Goal: Task Accomplishment & Management: Manage account settings

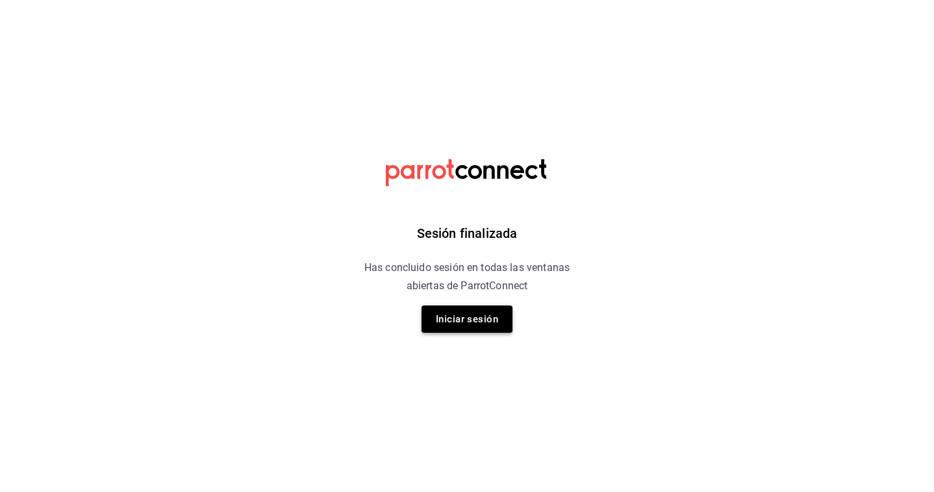
click at [481, 307] on button "Iniciar sesión" at bounding box center [467, 318] width 91 height 27
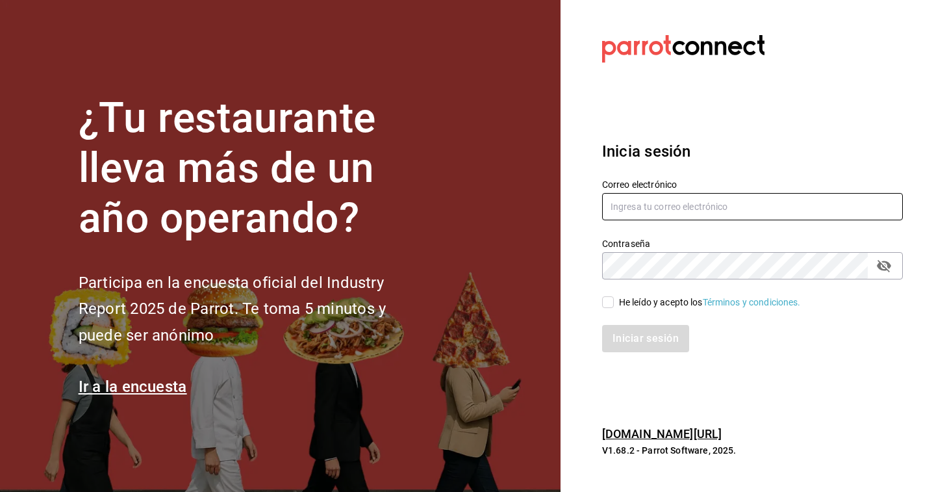
click at [711, 199] on input "text" at bounding box center [752, 206] width 301 height 27
type input "[EMAIL_ADDRESS][DOMAIN_NAME]"
click at [620, 303] on div "He leído y acepto los Términos y condiciones." at bounding box center [710, 303] width 182 height 14
click at [614, 303] on input "He leído y acepto los Términos y condiciones." at bounding box center [608, 302] width 12 height 12
checkbox input "true"
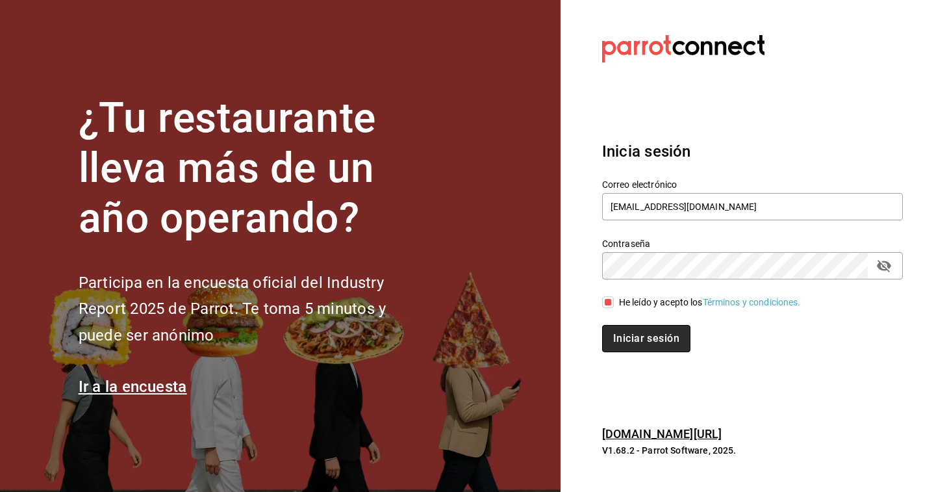
click at [620, 335] on button "Iniciar sesión" at bounding box center [646, 338] width 88 height 27
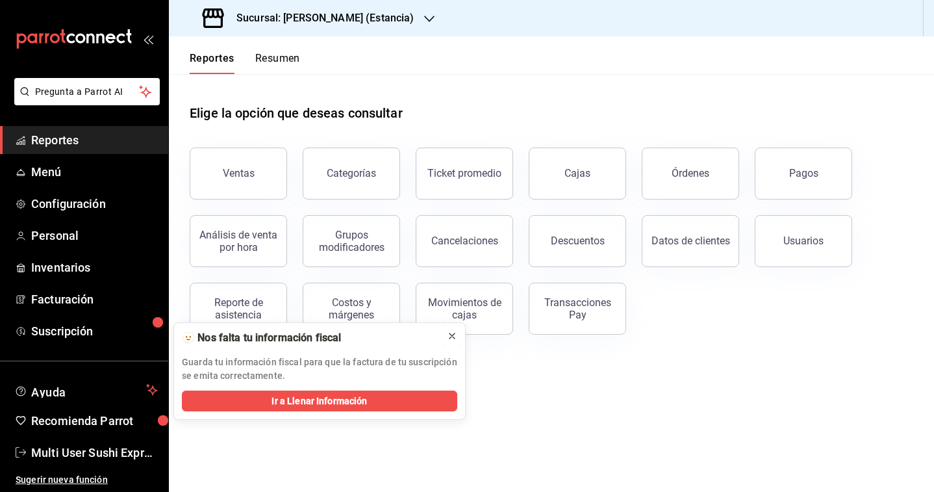
click at [452, 331] on icon at bounding box center [452, 336] width 10 height 10
